Goal: Task Accomplishment & Management: Use online tool/utility

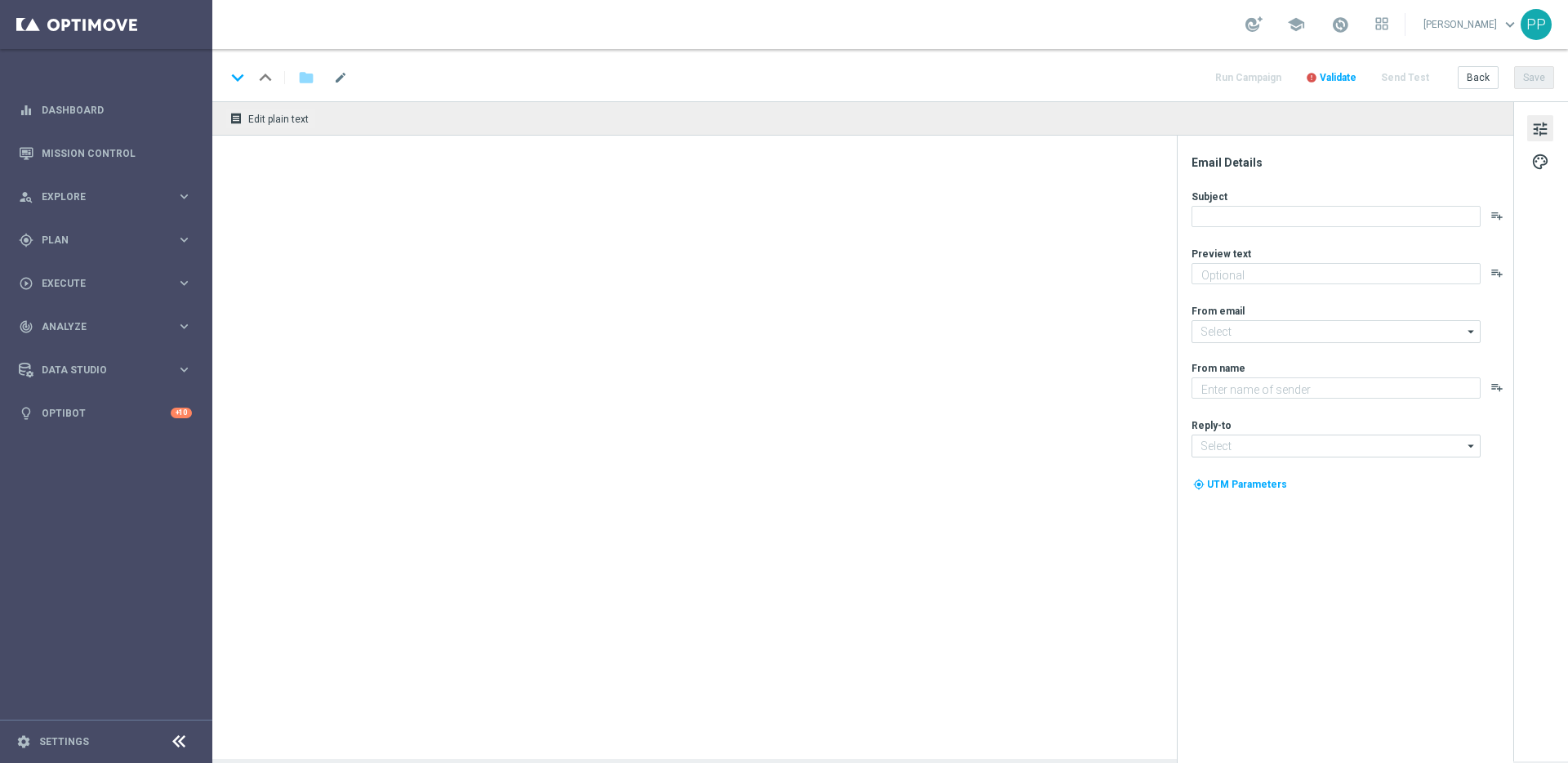
type textarea "Für dein LOTTO 6aus49."
type textarea "Lottoland"
type input "[EMAIL_ADDRESS][DOMAIN_NAME]"
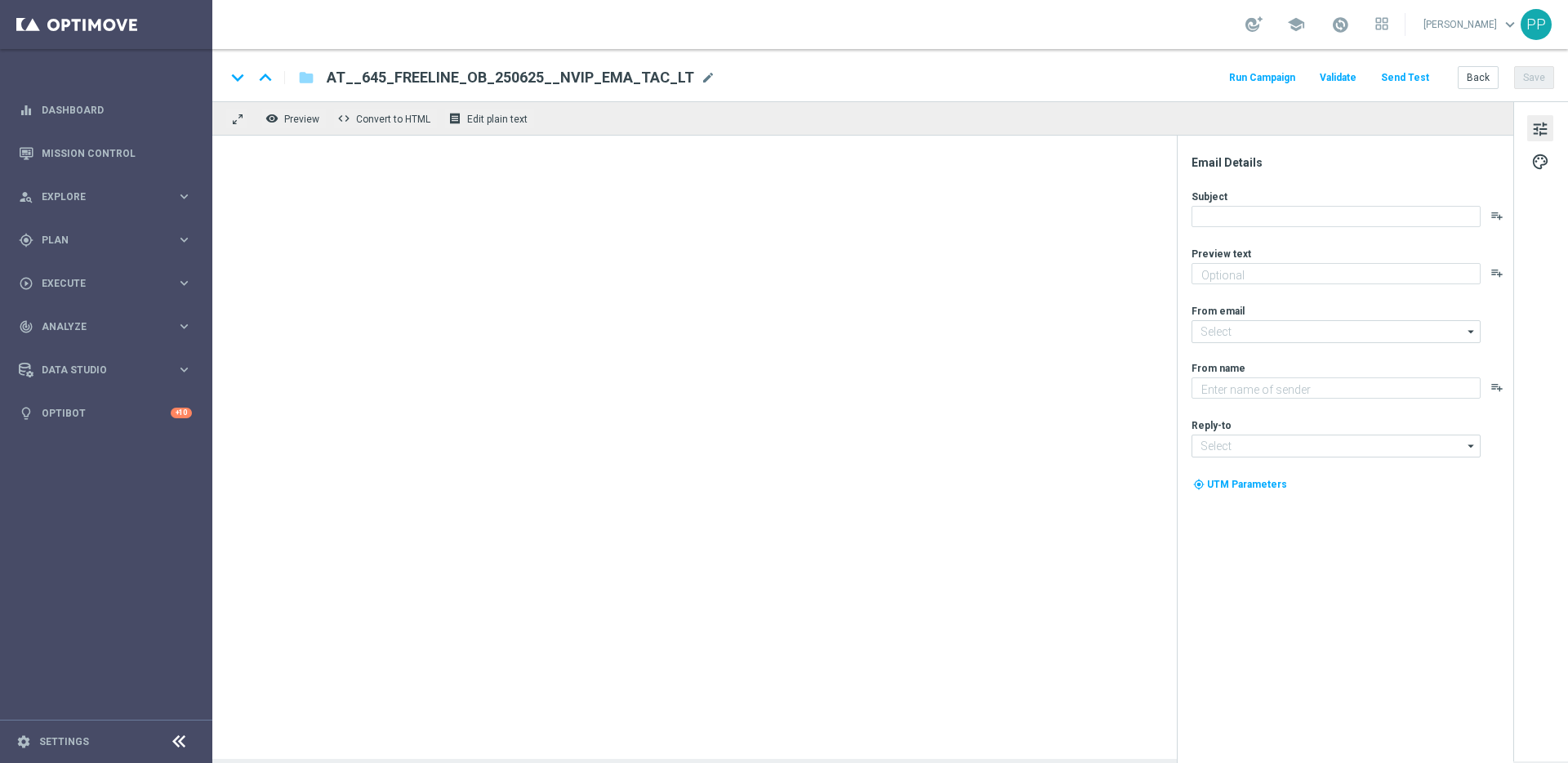
type textarea "LOTTO 6 aus 45-Gratistipp sichern."
type input "[EMAIL_ADDRESS][DOMAIN_NAME]"
type textarea "Lottoland"
type input "[EMAIL_ADDRESS][DOMAIN_NAME]"
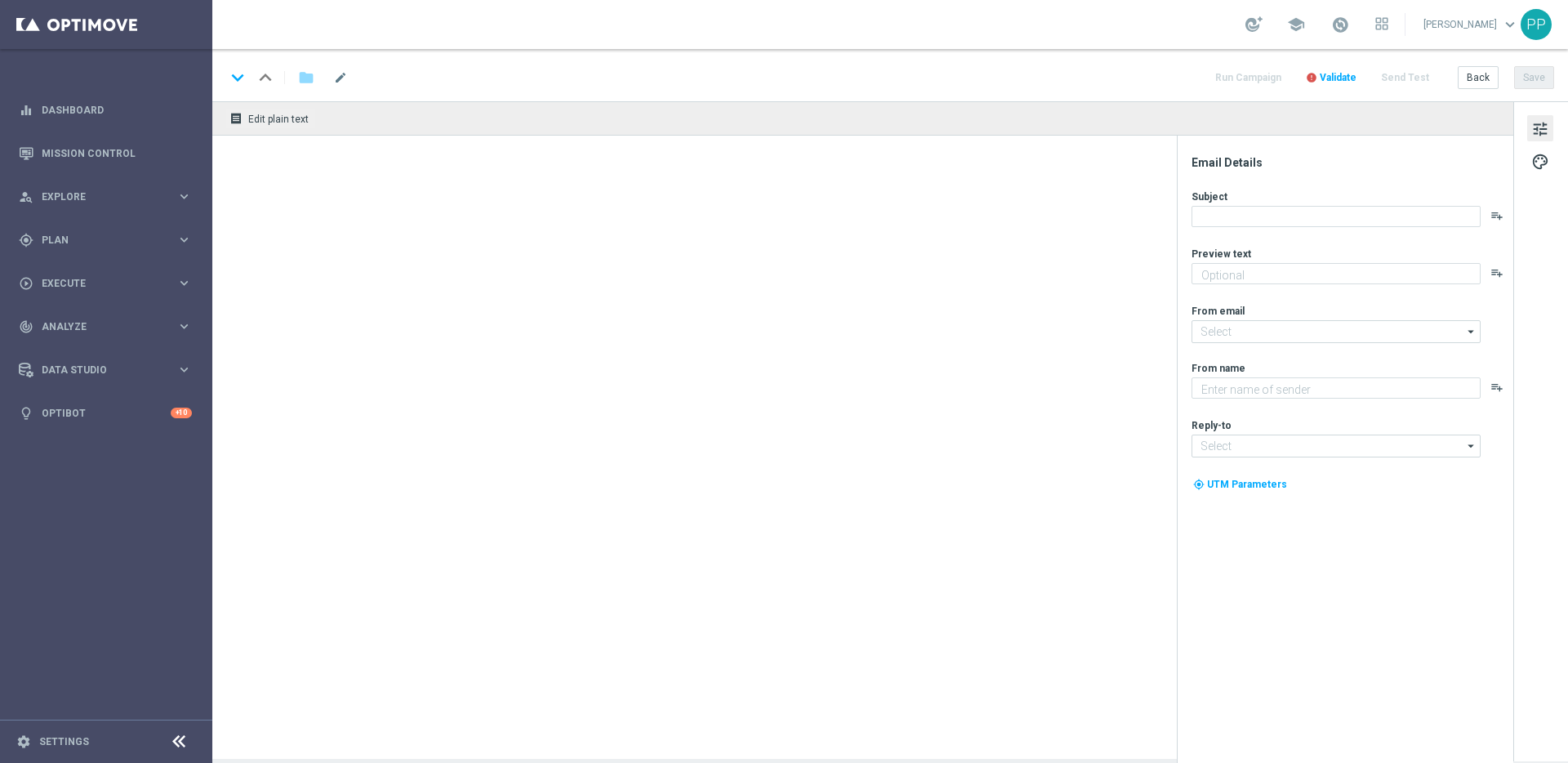
type textarea "LOTTO 6 aus 45-Gratistipp sichern."
type input "[EMAIL_ADDRESS][DOMAIN_NAME]"
type textarea "Lottoland"
type input "[EMAIL_ADDRESS][DOMAIN_NAME]"
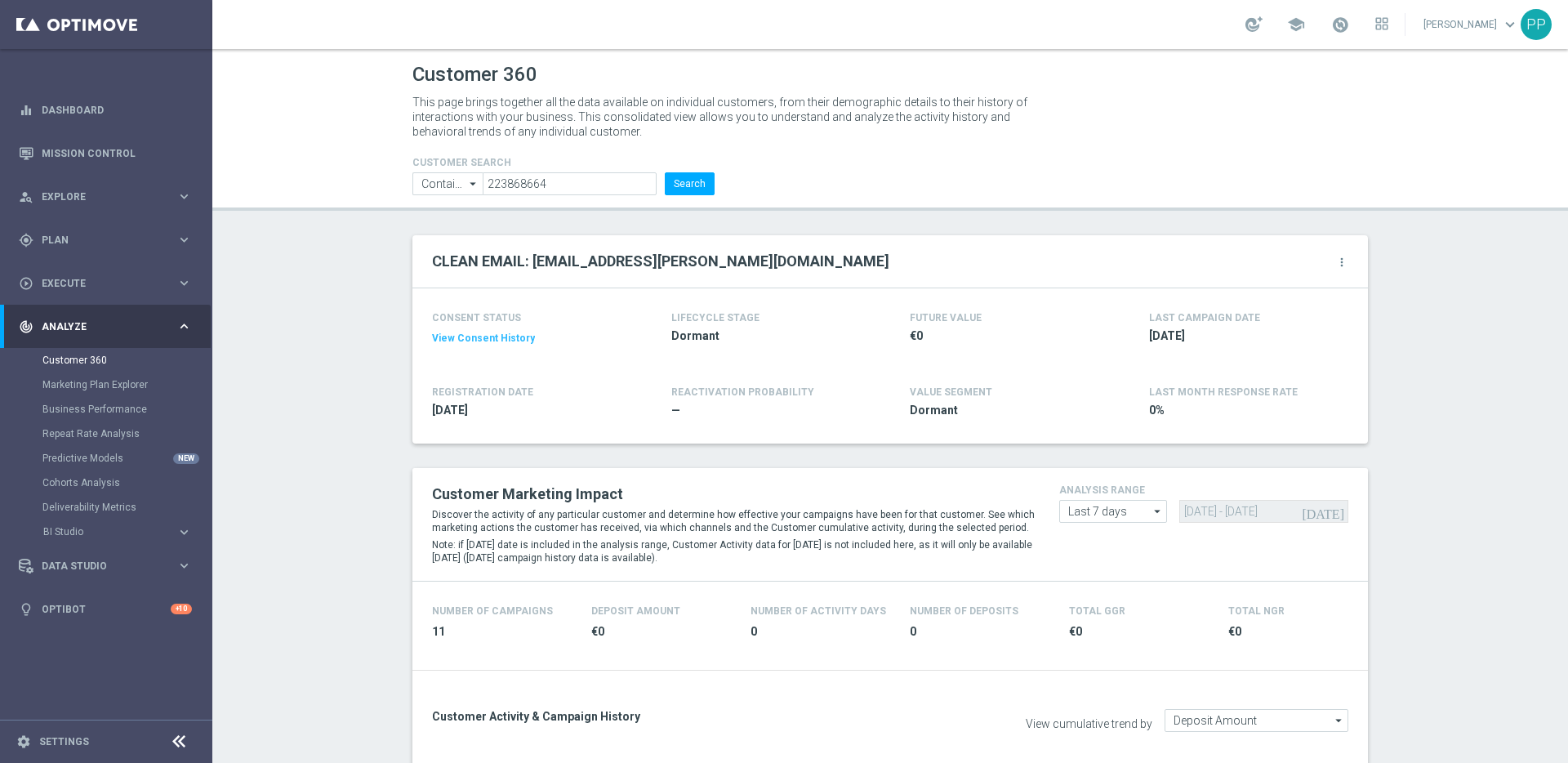
scroll to position [915, 0]
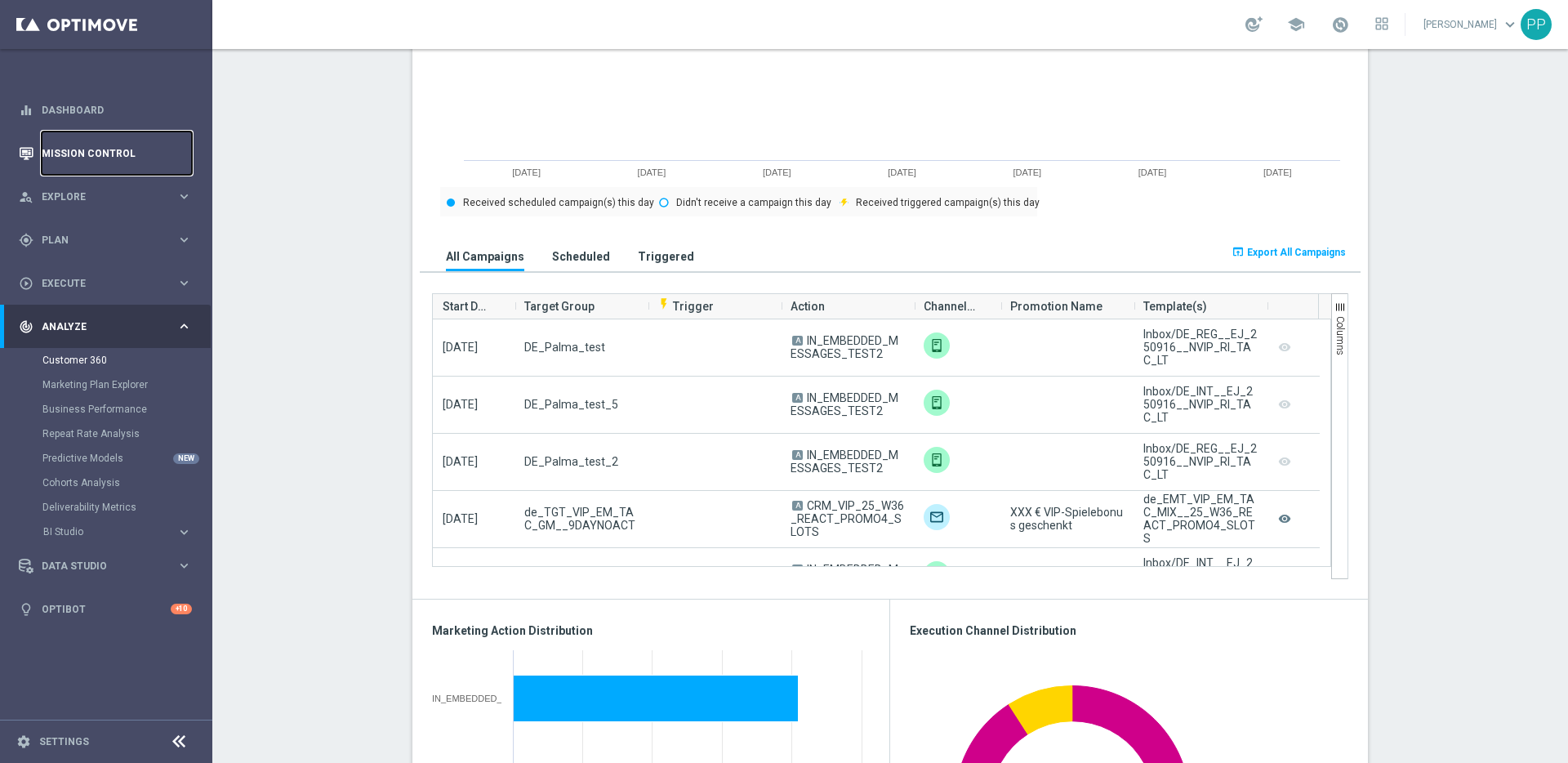
click at [59, 147] on link "Mission Control" at bounding box center [116, 153] width 150 height 43
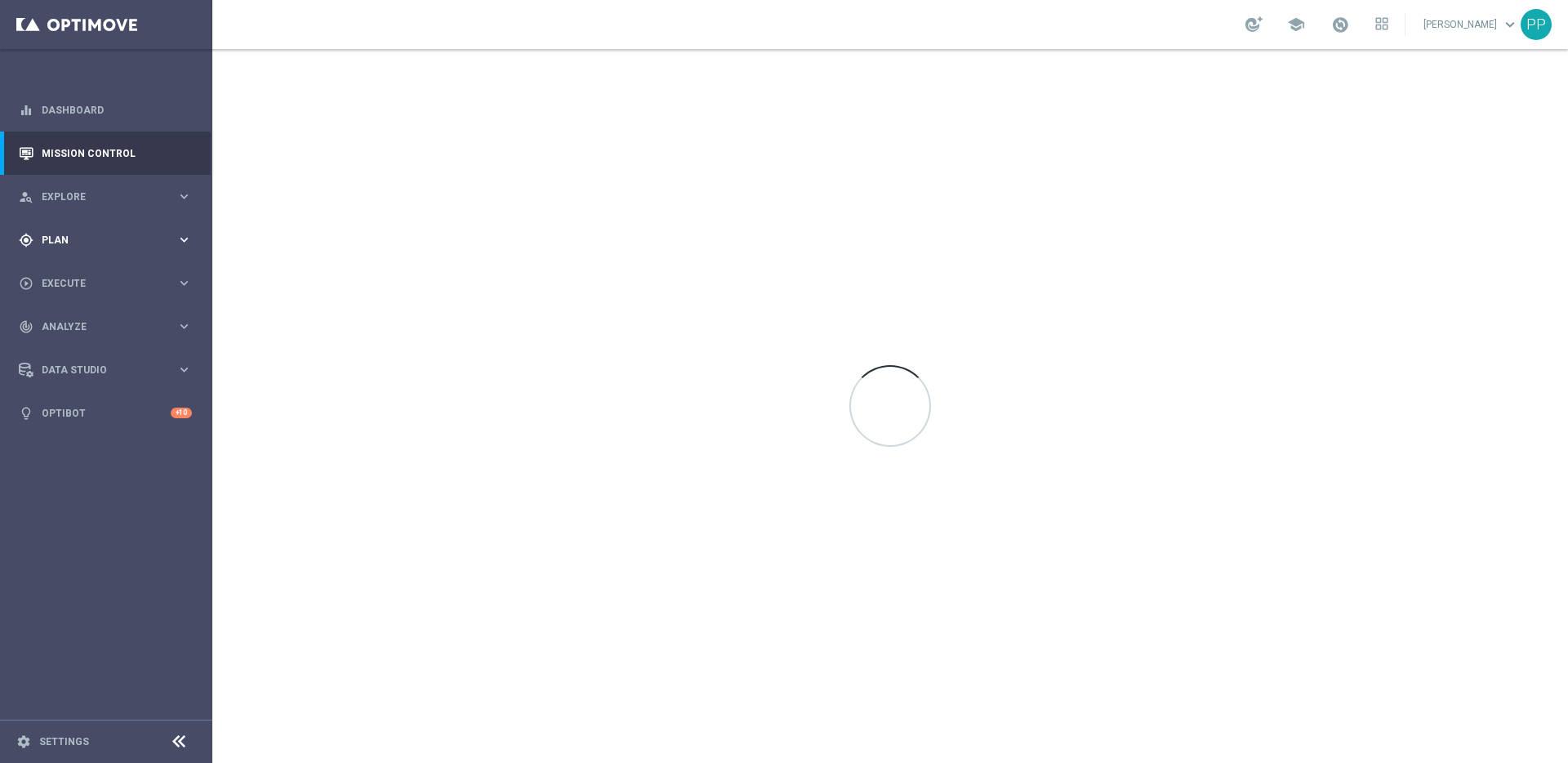
click at [58, 225] on div "gps_fixed Plan keyboard_arrow_right" at bounding box center [105, 240] width 211 height 43
click at [54, 325] on span "Templates" at bounding box center [101, 323] width 117 height 10
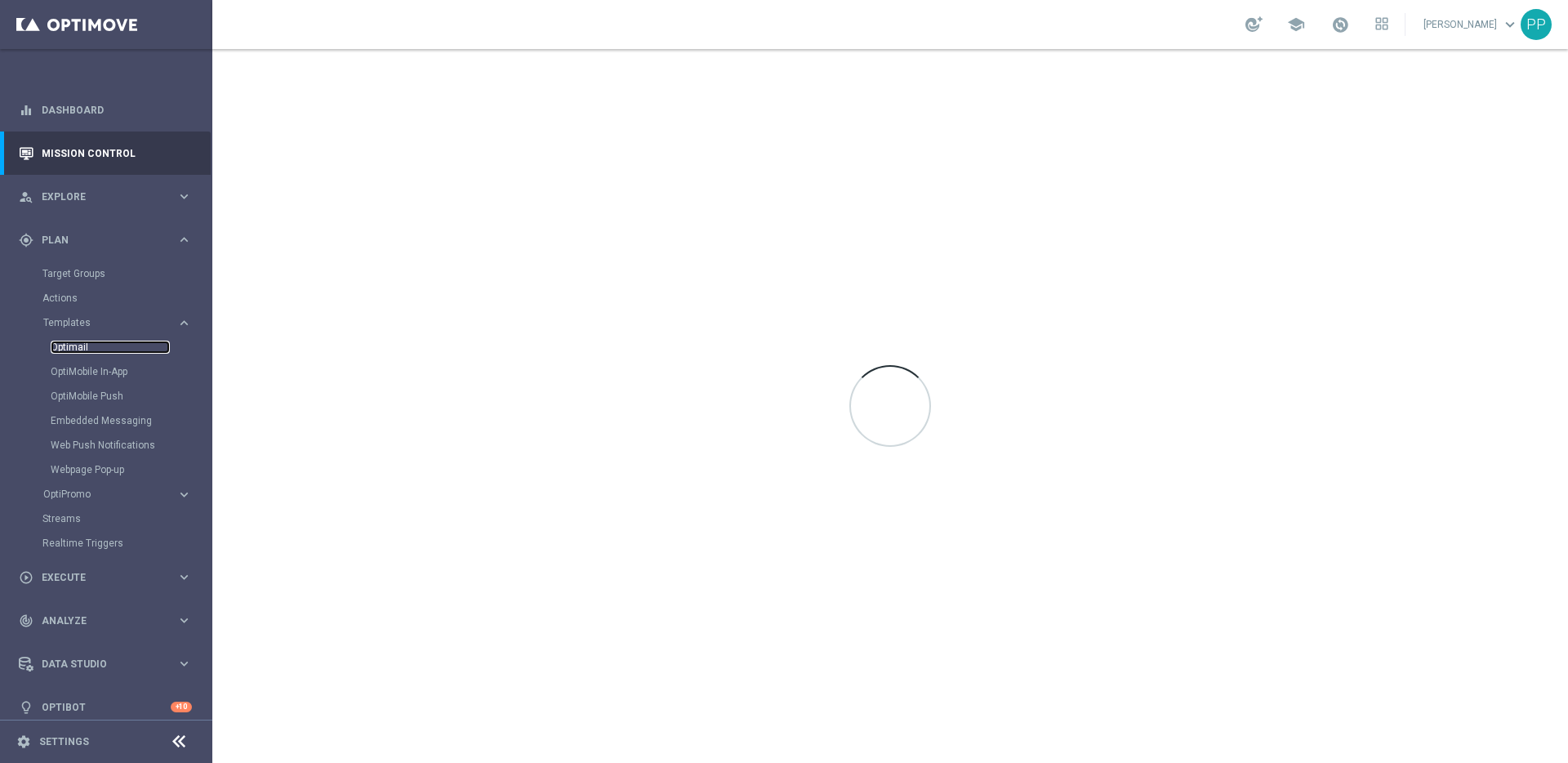
click at [60, 350] on link "Optimail" at bounding box center [110, 347] width 119 height 13
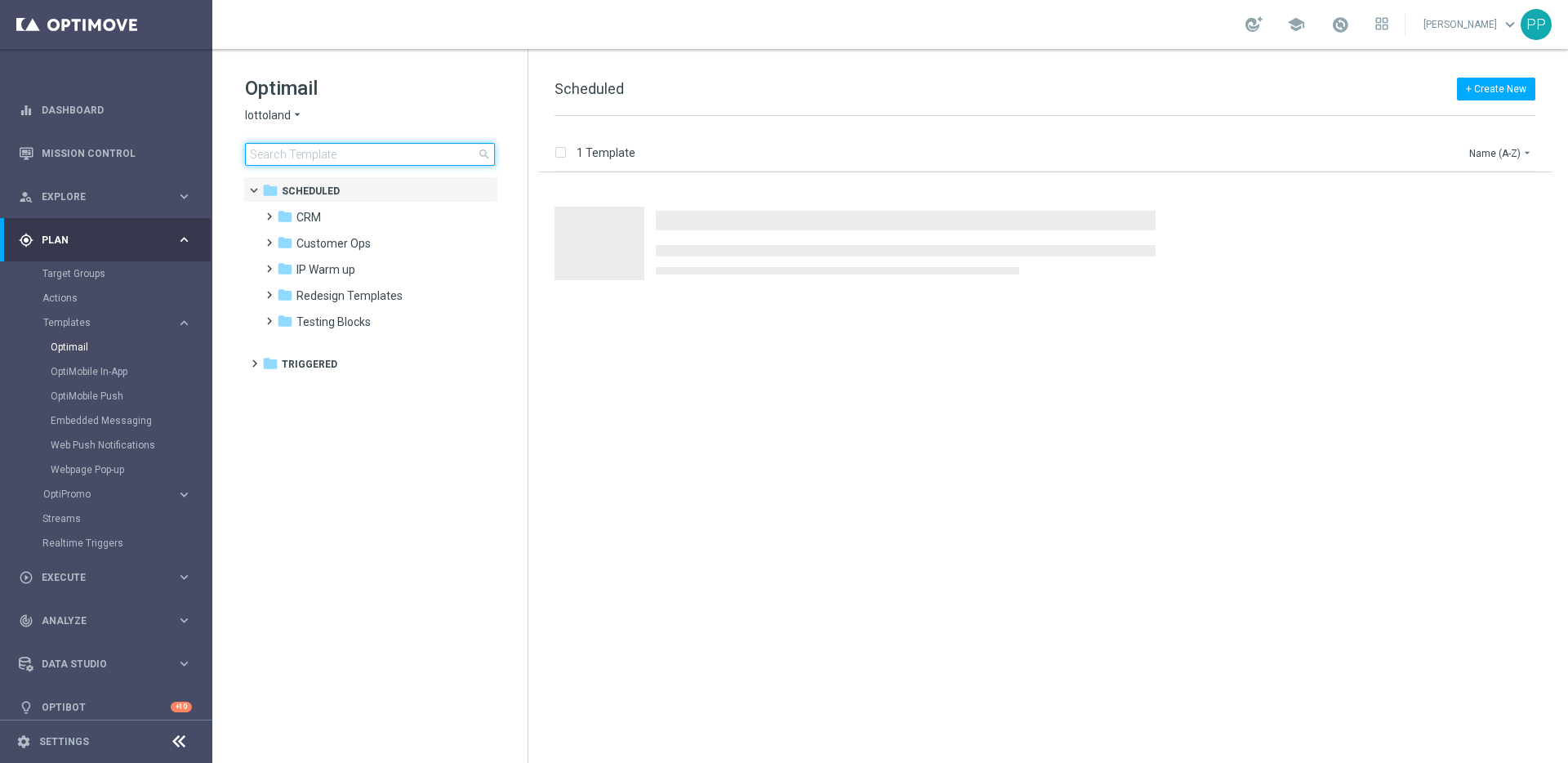
click at [335, 155] on input at bounding box center [369, 154] width 250 height 23
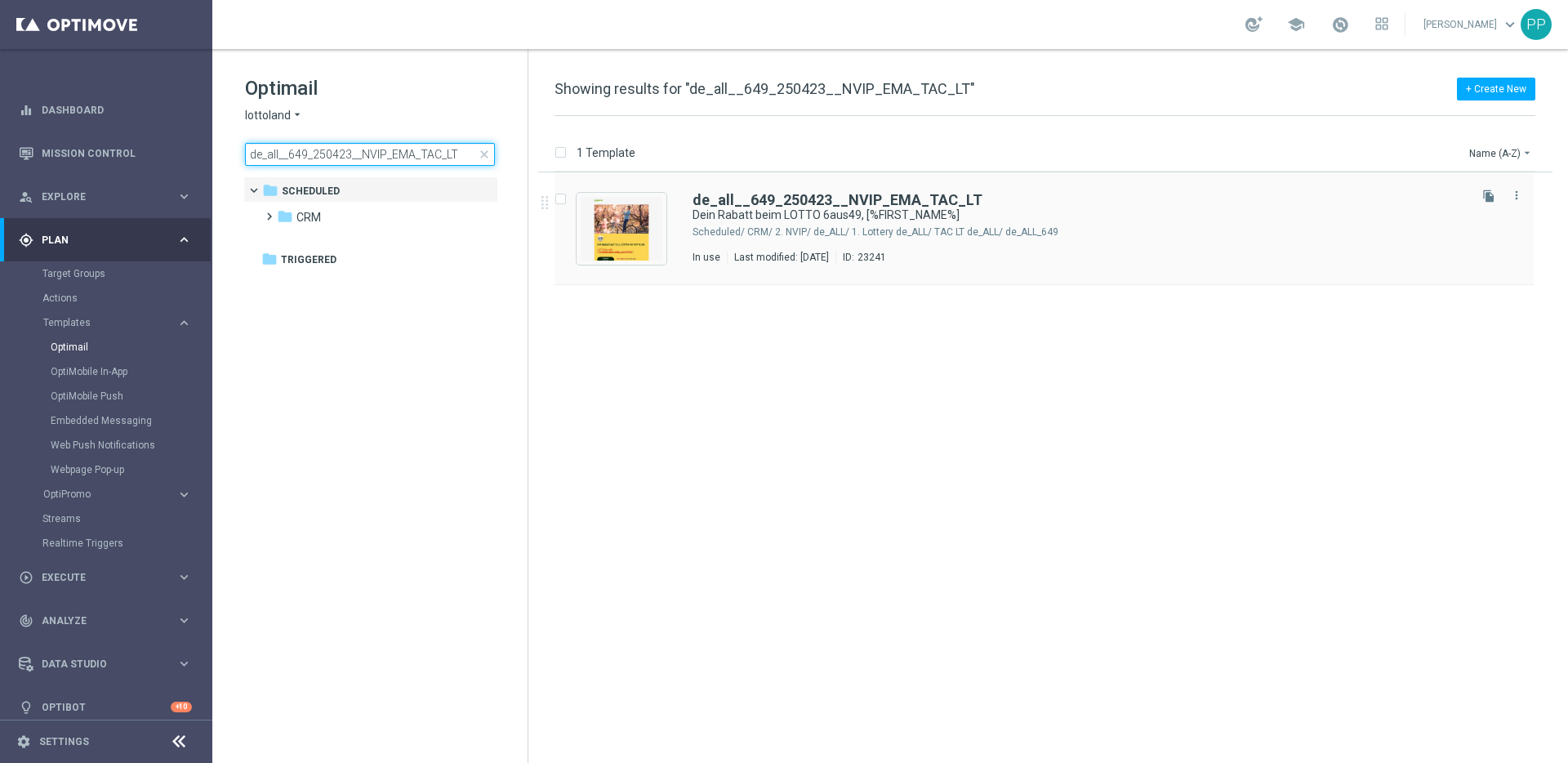
type input "de_all__649_250423__NVIP_EMA_TAC_LT"
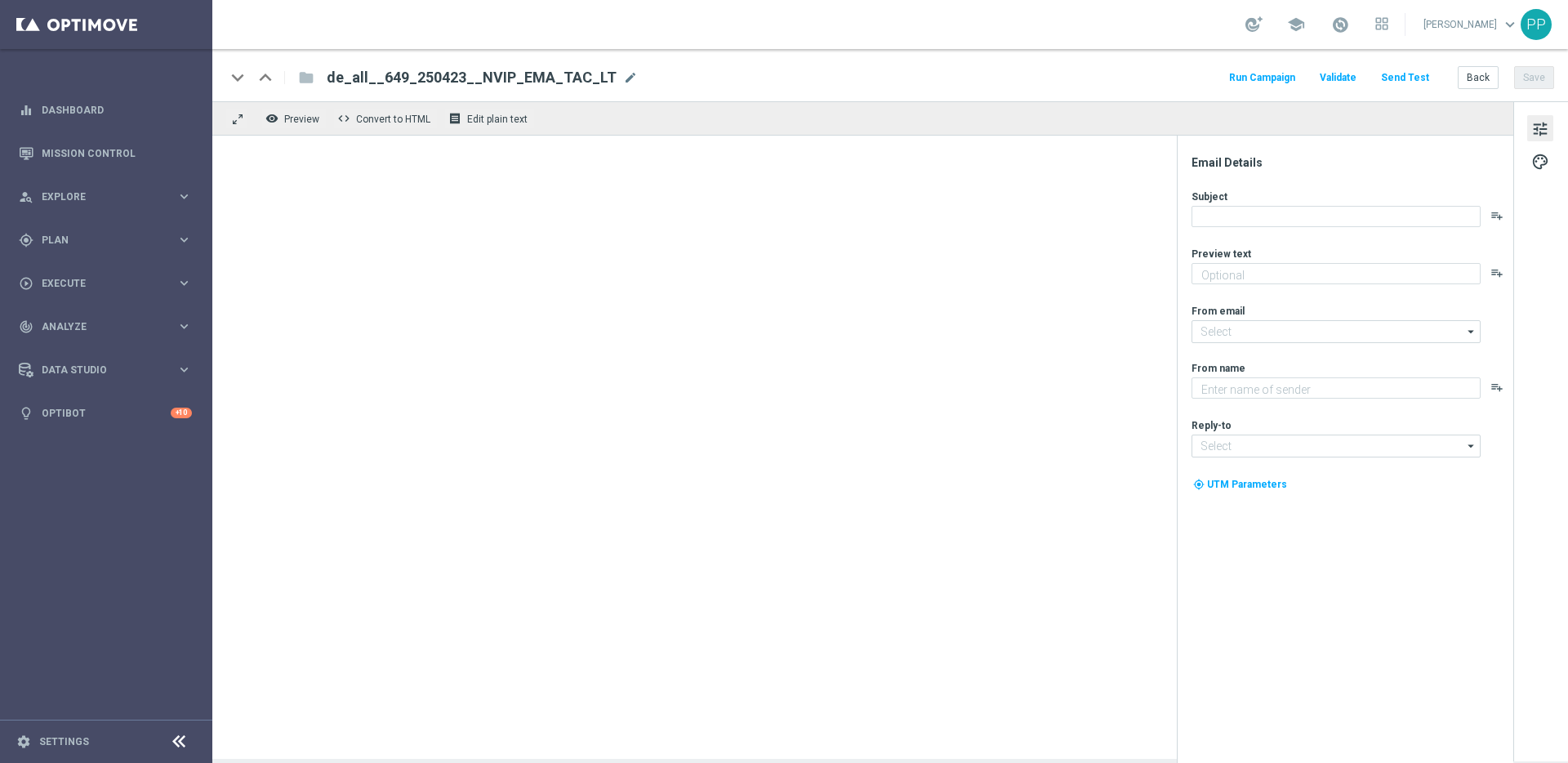
type textarea "5 € geschenkt."
type input "[EMAIL_ADDRESS][DOMAIN_NAME]"
type textarea "Lottoland"
type input "[EMAIL_ADDRESS][DOMAIN_NAME]"
type textarea "5 € geschenkt."
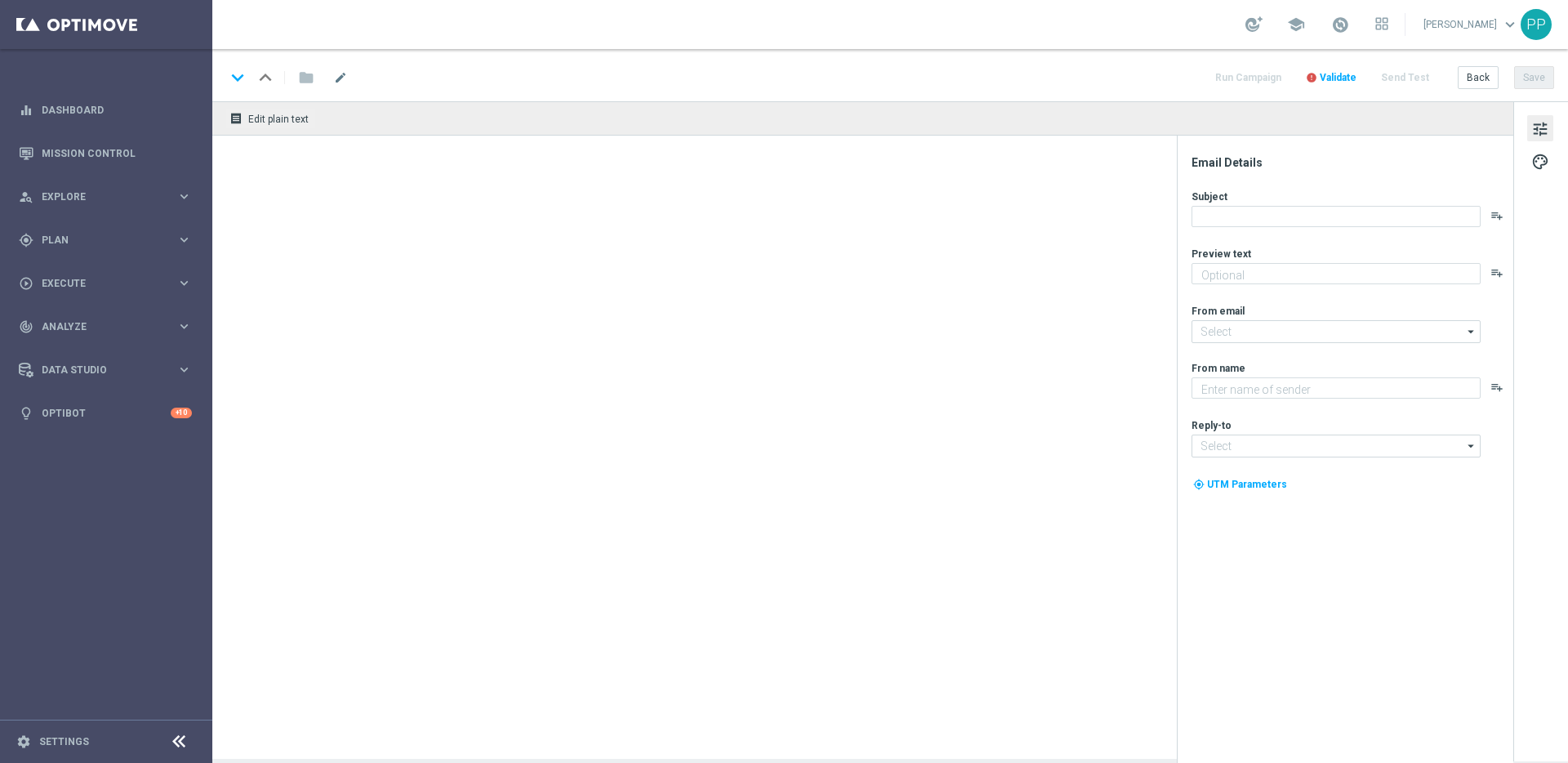
type textarea "Lottoland"
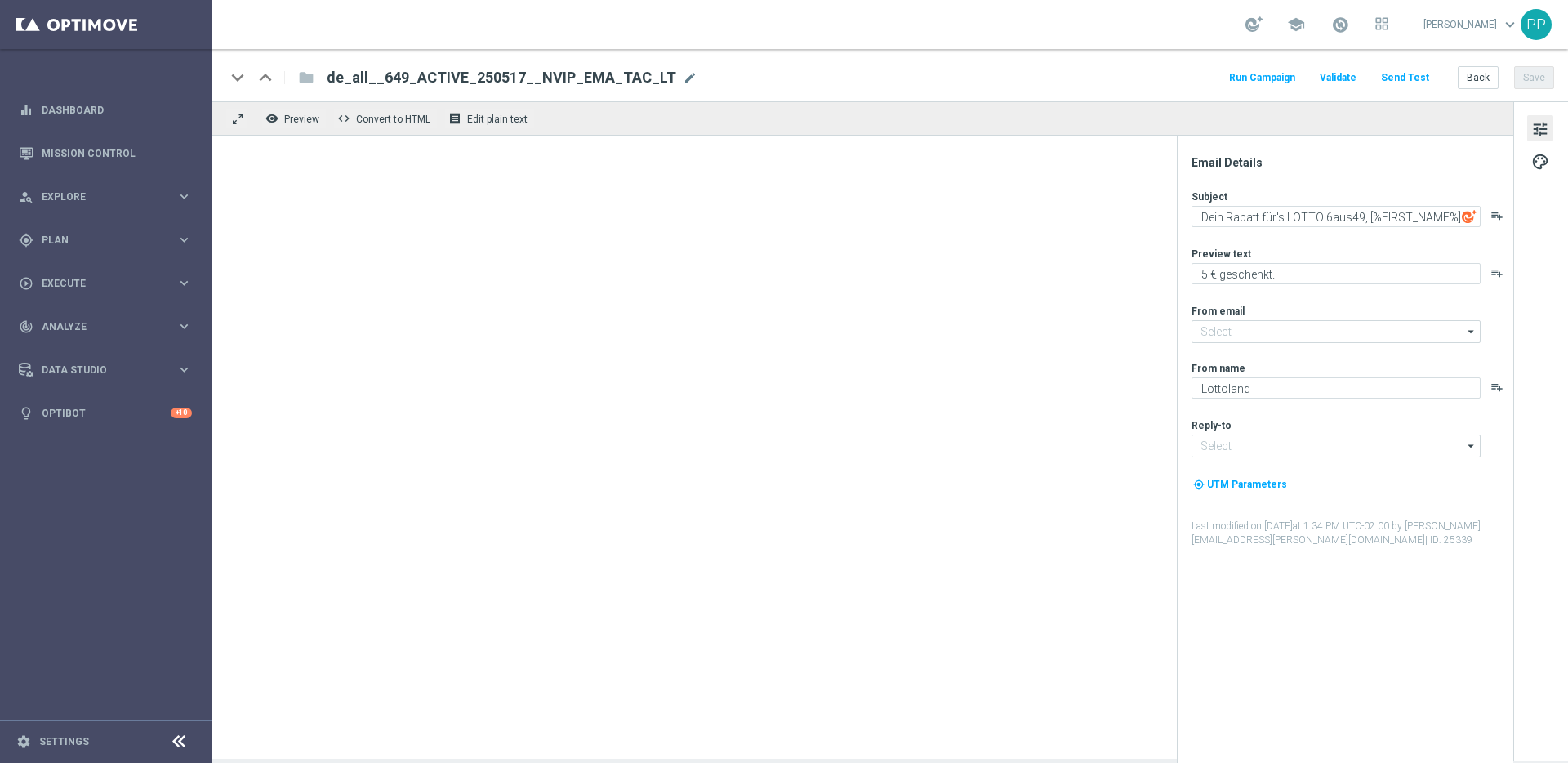
type input "[EMAIL_ADDRESS][DOMAIN_NAME]"
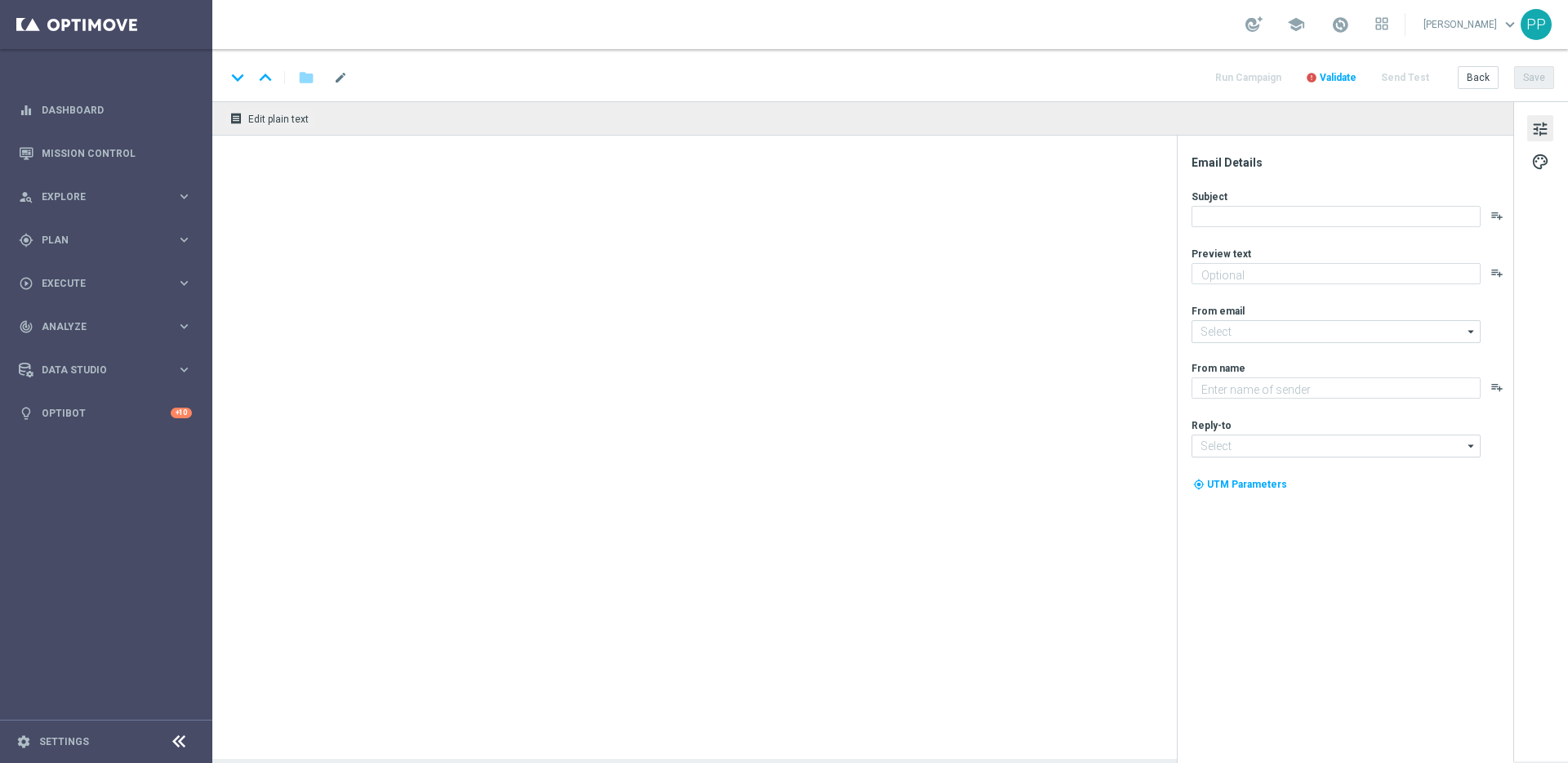
type textarea "5 € geschenkt."
type input "[EMAIL_ADDRESS][DOMAIN_NAME]"
type textarea "Lottoland"
type input "[EMAIL_ADDRESS][DOMAIN_NAME]"
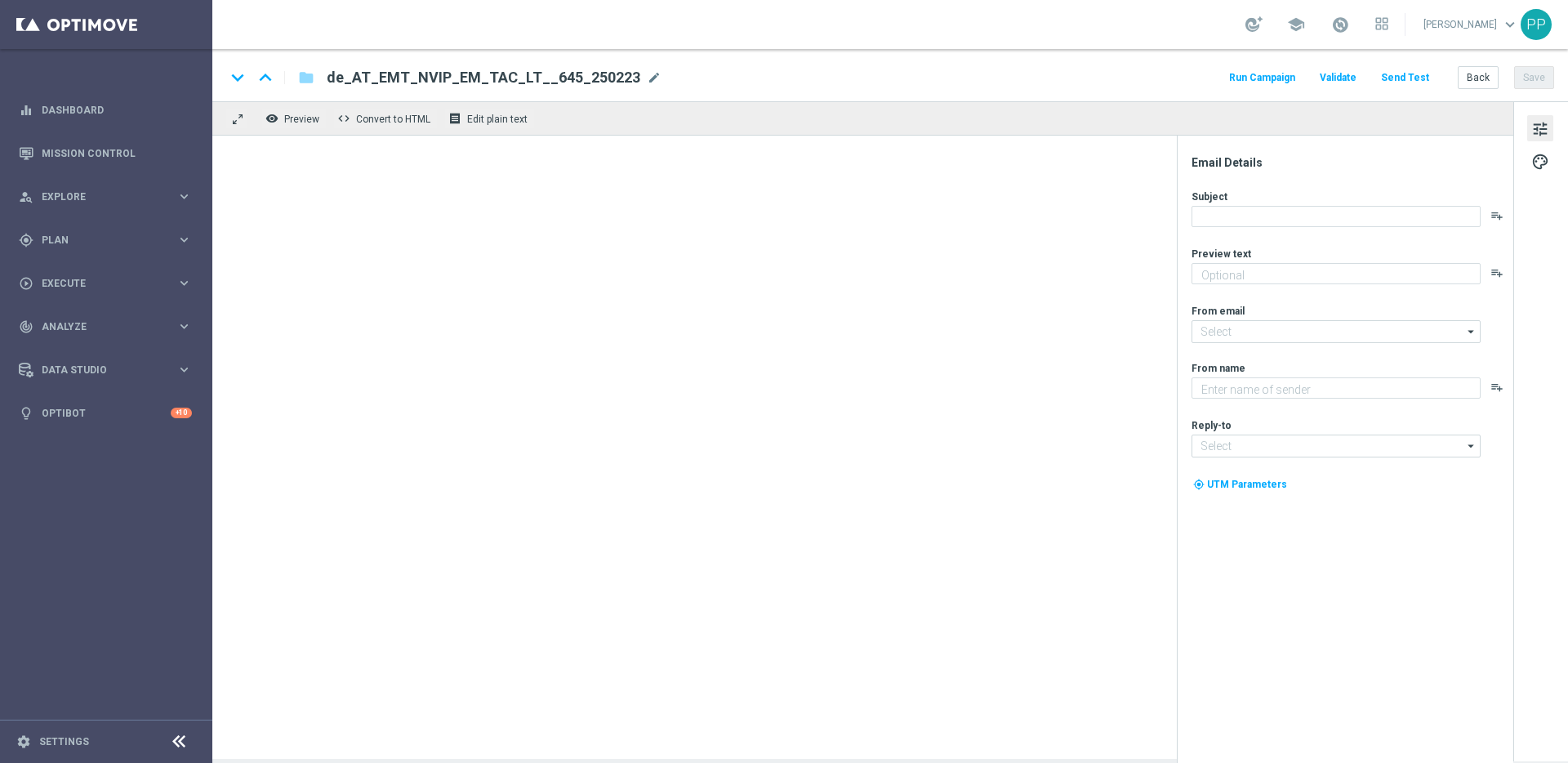
type textarea "Dein größtes [PERSON_NAME]"
type textarea "Lottoland"
type input "[EMAIL_ADDRESS][DOMAIN_NAME]"
type textarea "Dein Extra zum LOTTO 6 aus 45."
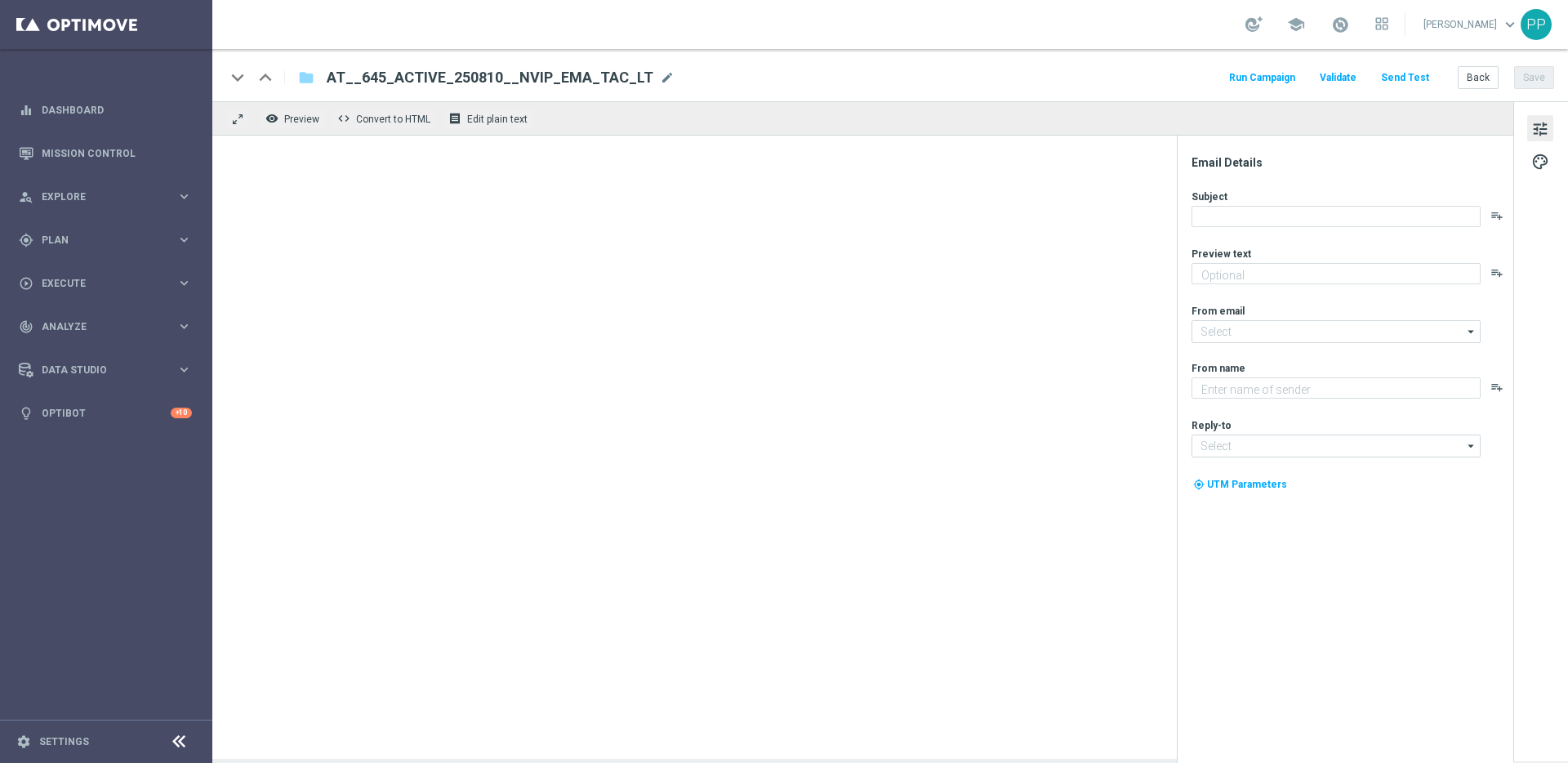
type input "[EMAIL_ADDRESS][DOMAIN_NAME]"
type textarea "Lottoland"
type input "[EMAIL_ADDRESS][DOMAIN_NAME]"
